Goal: Find specific page/section: Find specific page/section

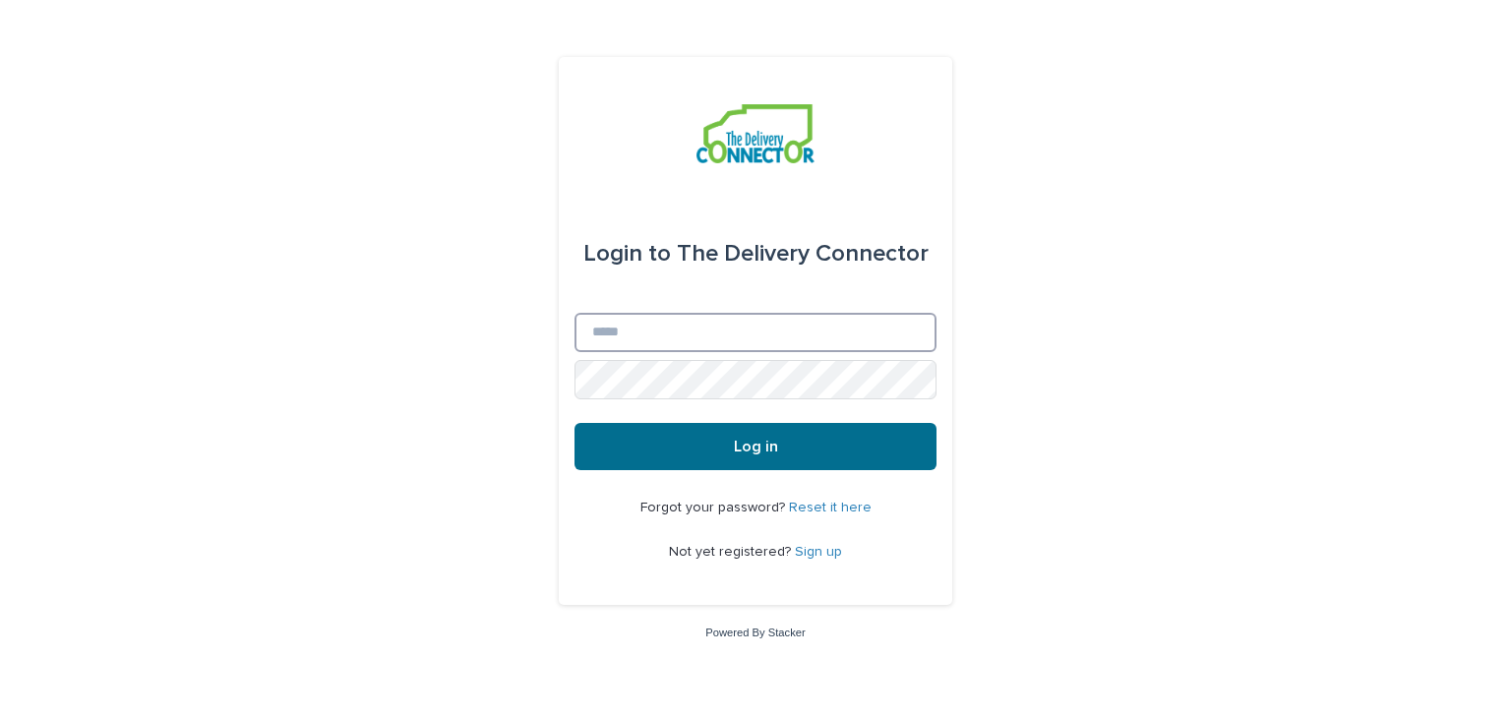
type input "**********"
click at [712, 436] on button "Log in" at bounding box center [755, 446] width 362 height 47
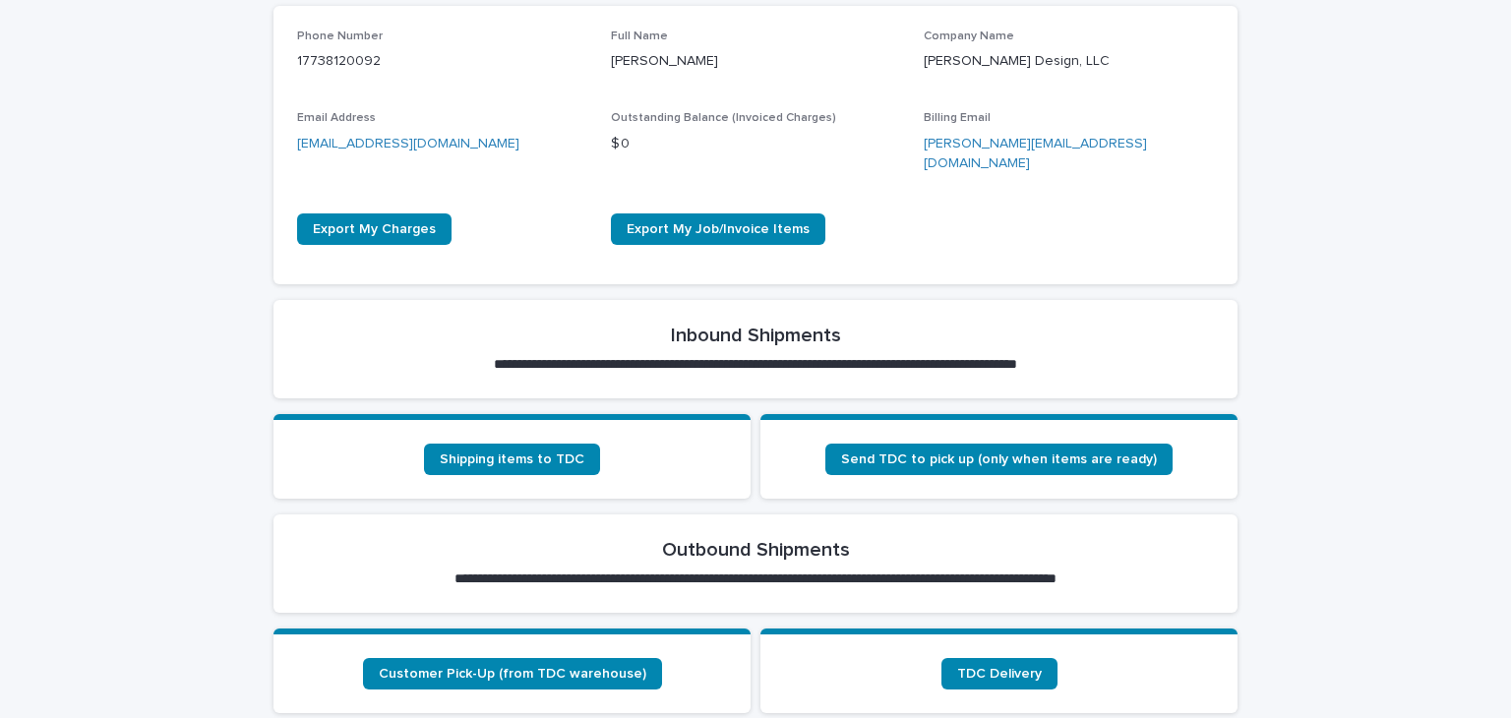
scroll to position [492, 0]
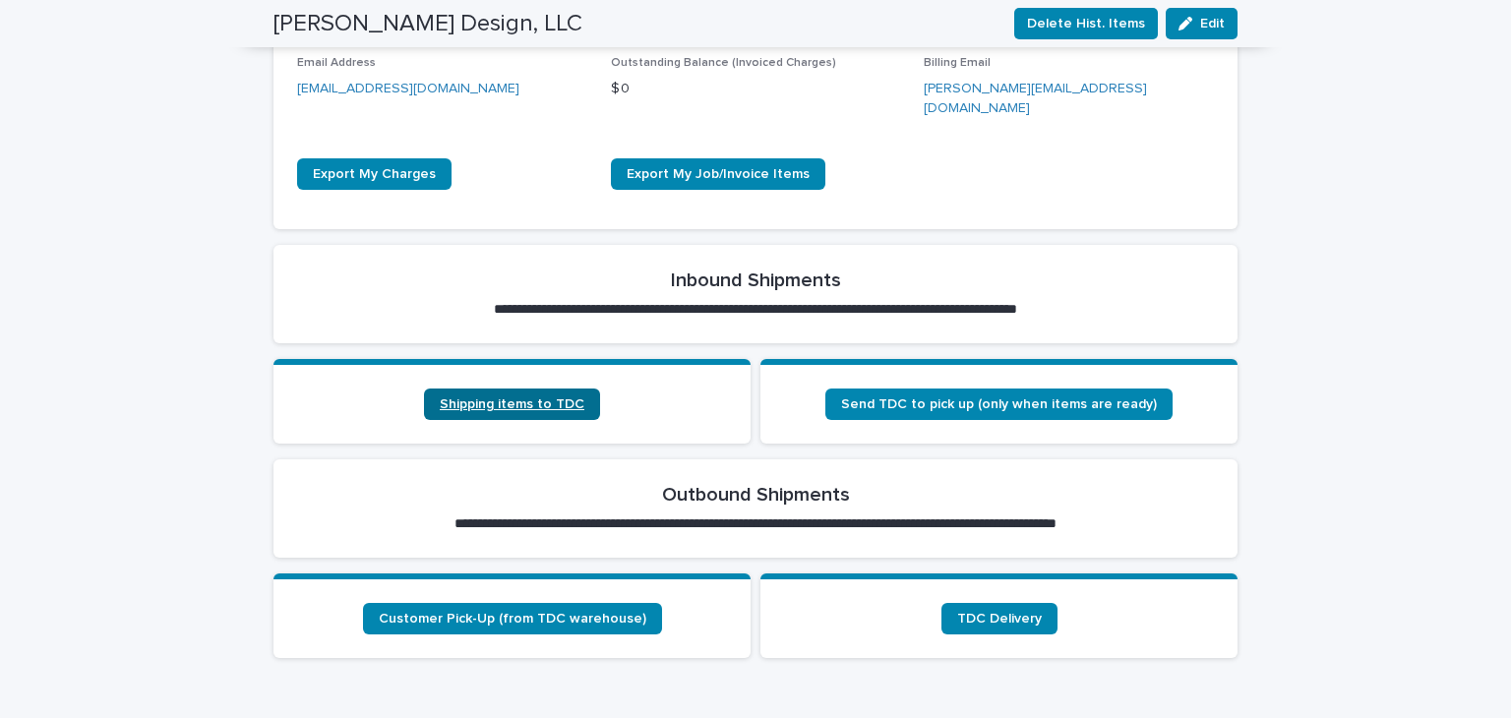
click at [502, 397] on span "Shipping items to TDC" at bounding box center [512, 404] width 145 height 14
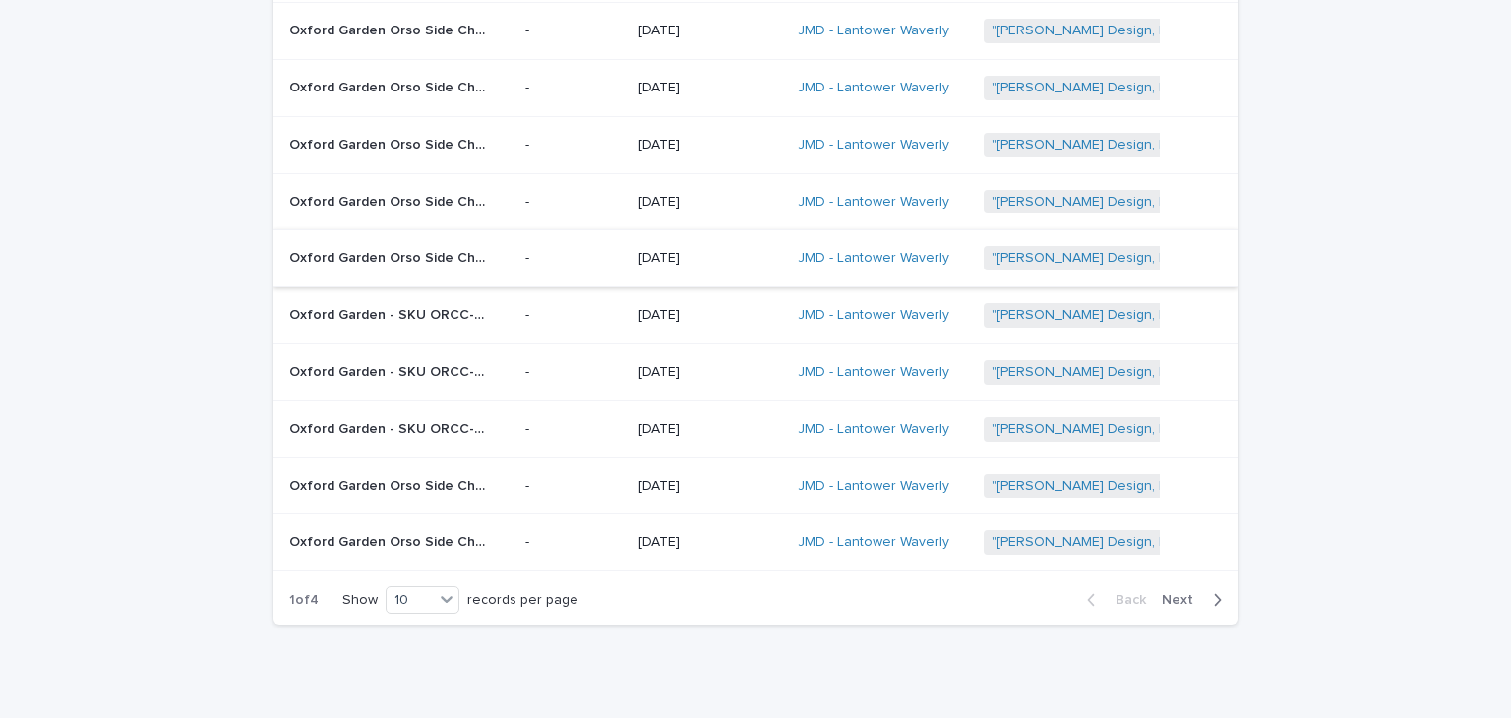
scroll to position [311, 0]
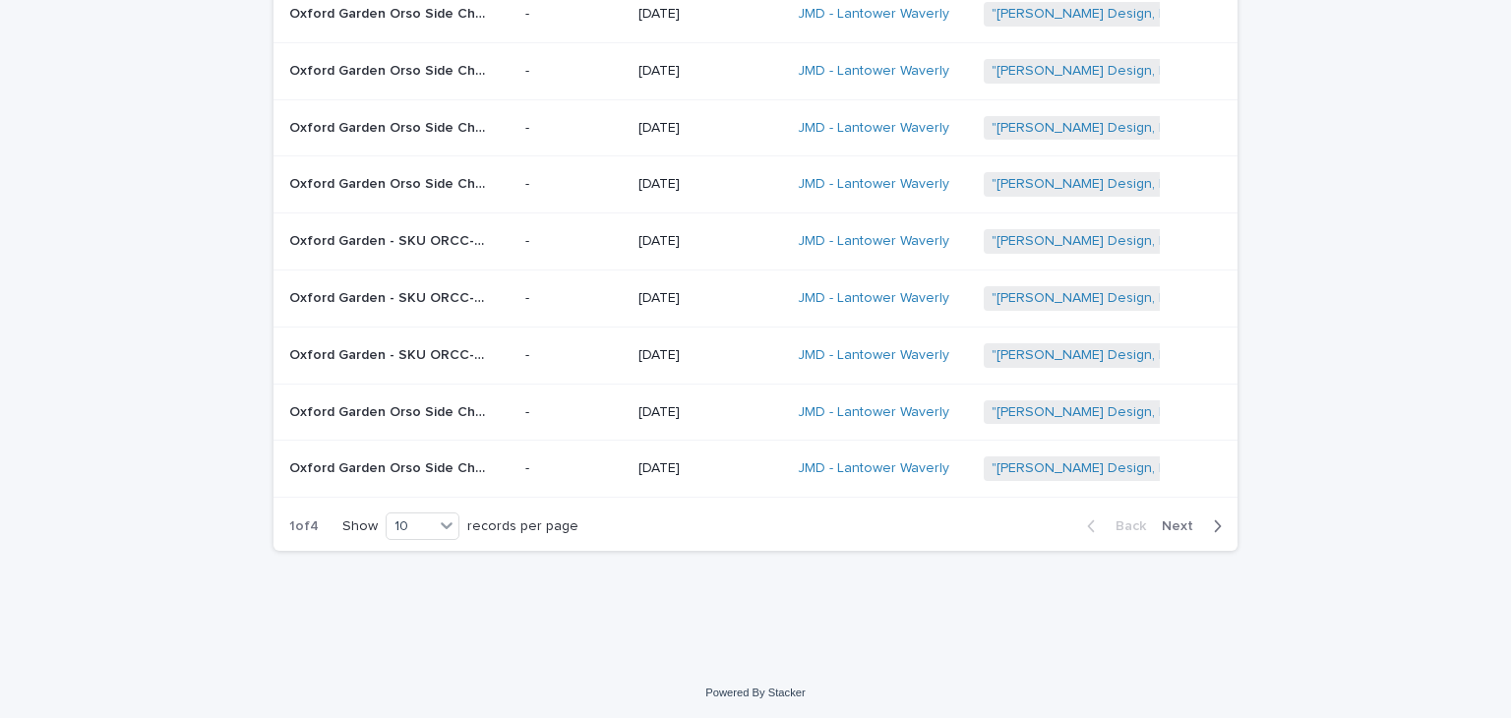
click at [1172, 520] on span "Next" at bounding box center [1183, 526] width 43 height 14
drag, startPoint x: 1180, startPoint y: 520, endPoint x: 759, endPoint y: 604, distance: 429.2
click at [768, 602] on div "Loading... Saving… Loading... Saving… Received Items Name Item Photo(s) Receive…" at bounding box center [756, 207] width 984 height 815
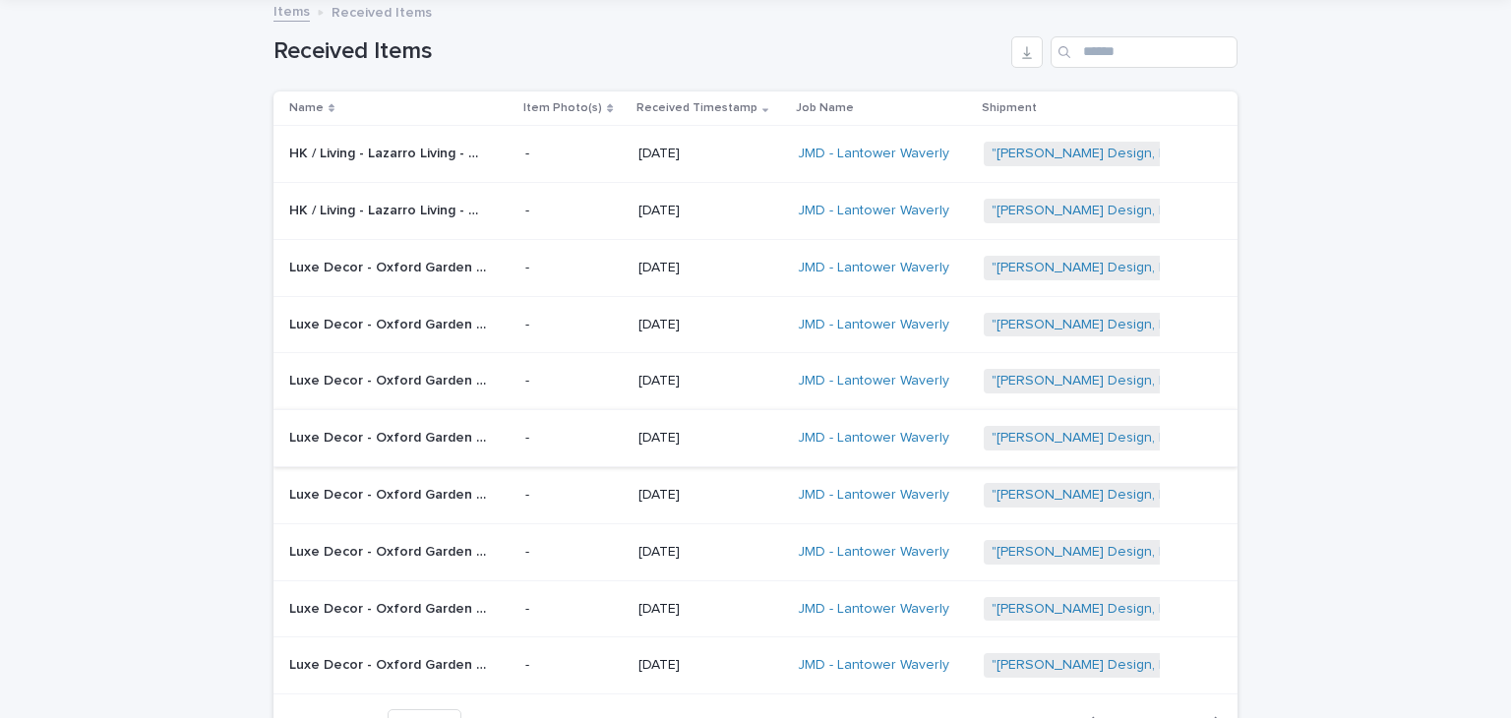
scroll to position [212, 0]
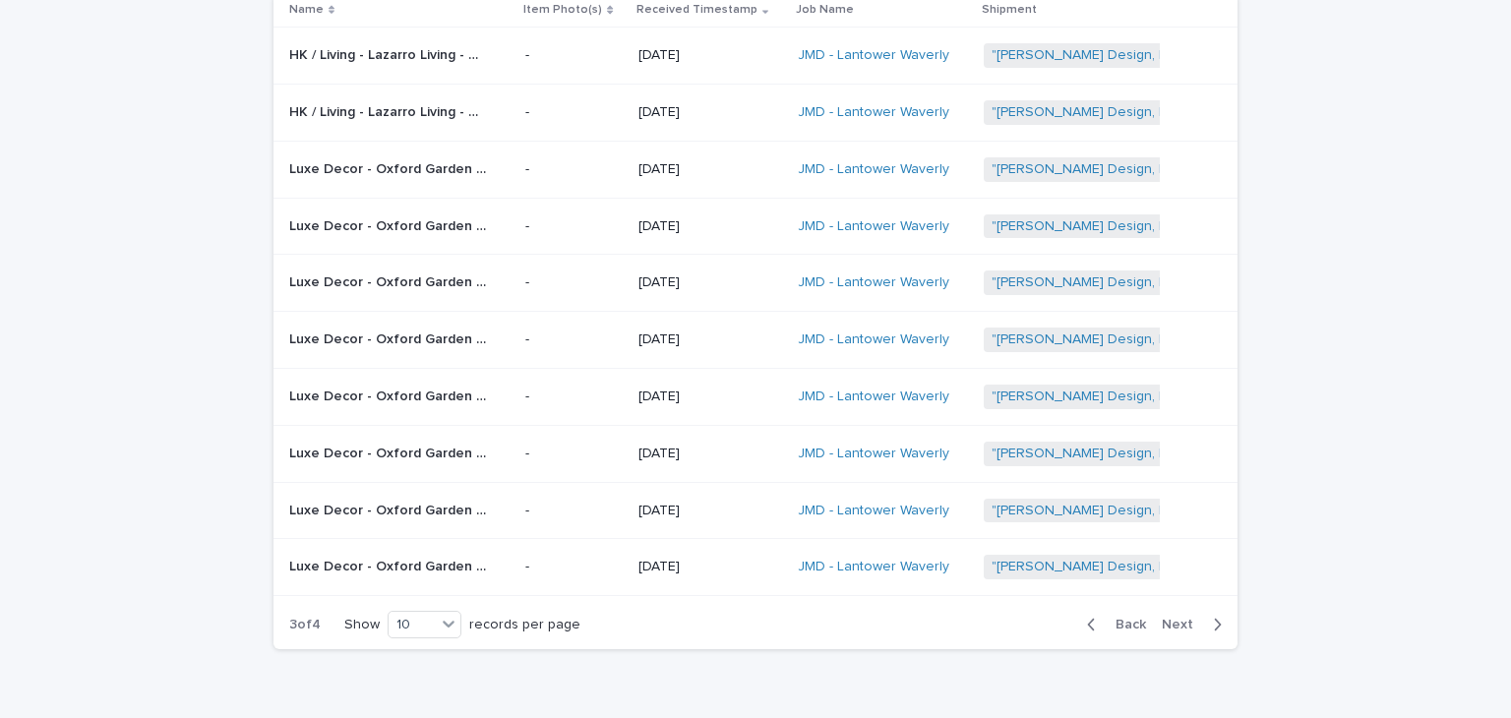
click at [1091, 621] on div "button" at bounding box center [1095, 625] width 17 height 18
click at [1213, 620] on icon "button" at bounding box center [1217, 625] width 9 height 18
click at [1215, 620] on icon "button" at bounding box center [1218, 625] width 7 height 12
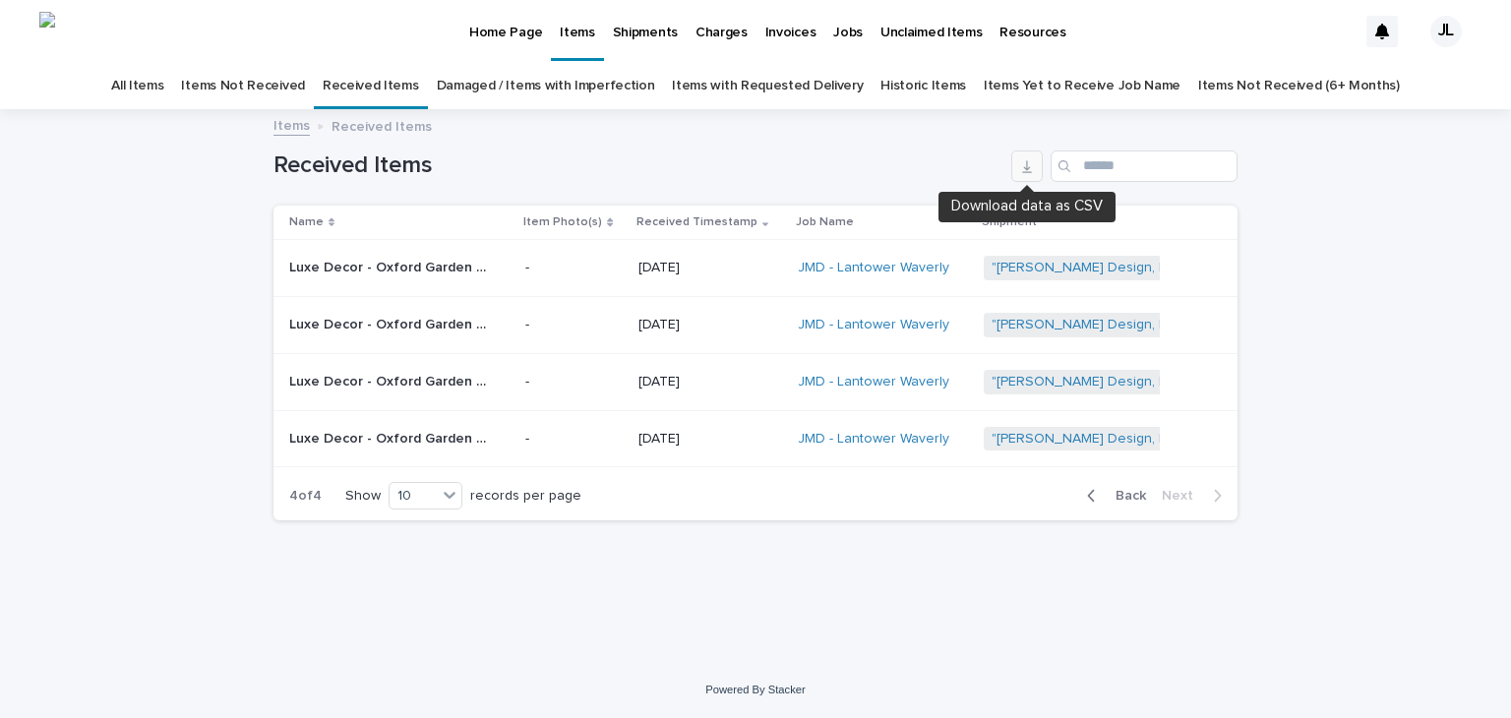
click at [1031, 162] on icon "button" at bounding box center [1027, 166] width 16 height 16
